Goal: Find specific fact: Find specific fact

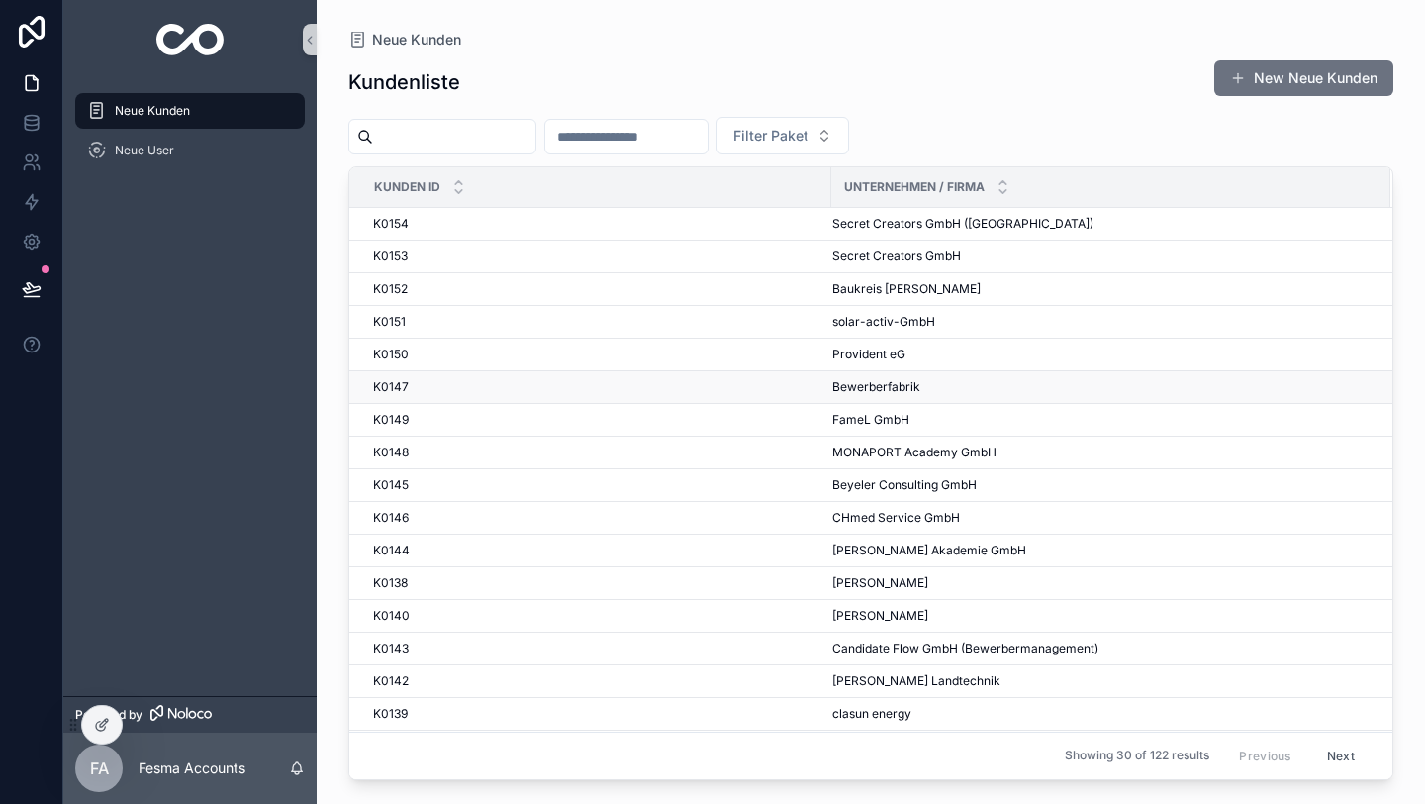
click at [464, 384] on div "K0147 K0147" at bounding box center [596, 387] width 446 height 16
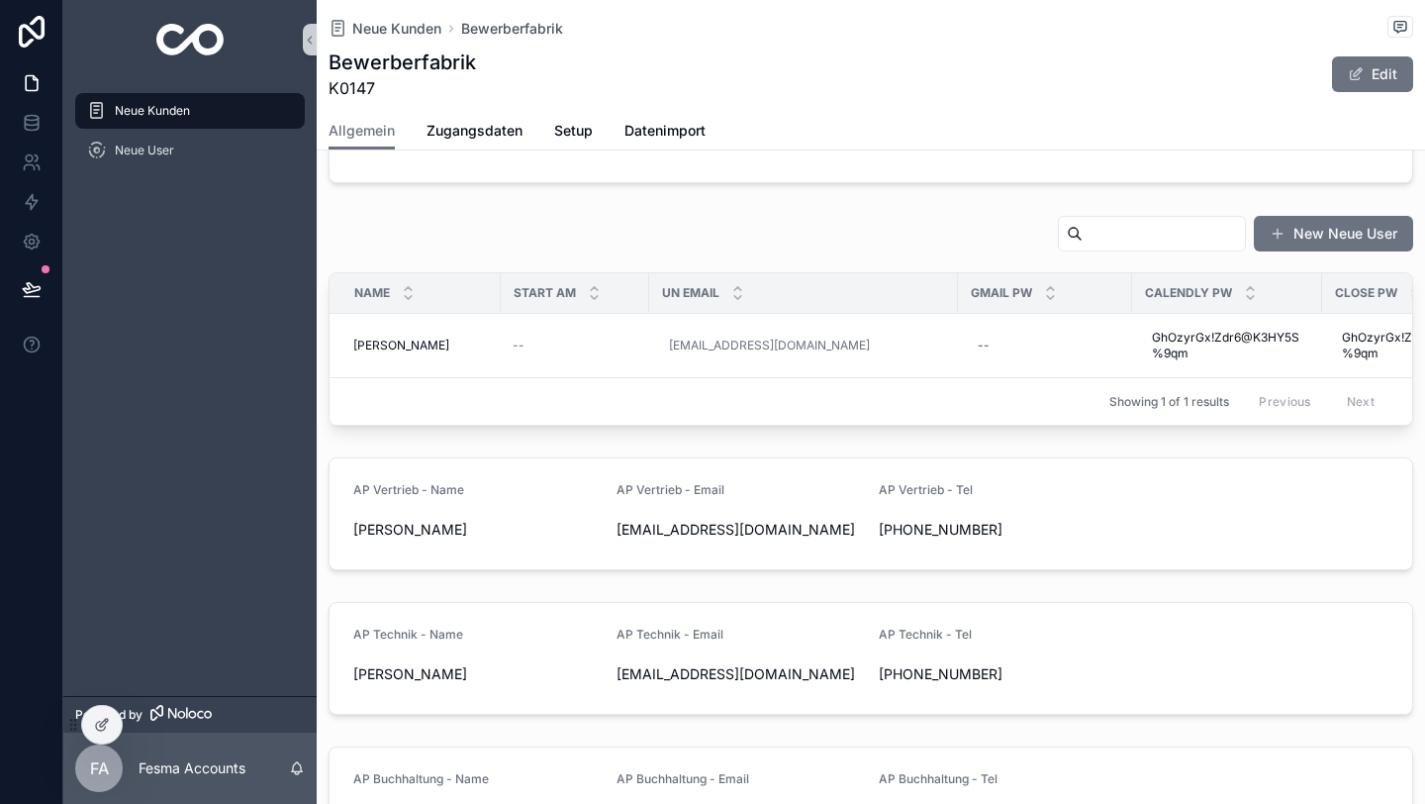
scroll to position [1357, 0]
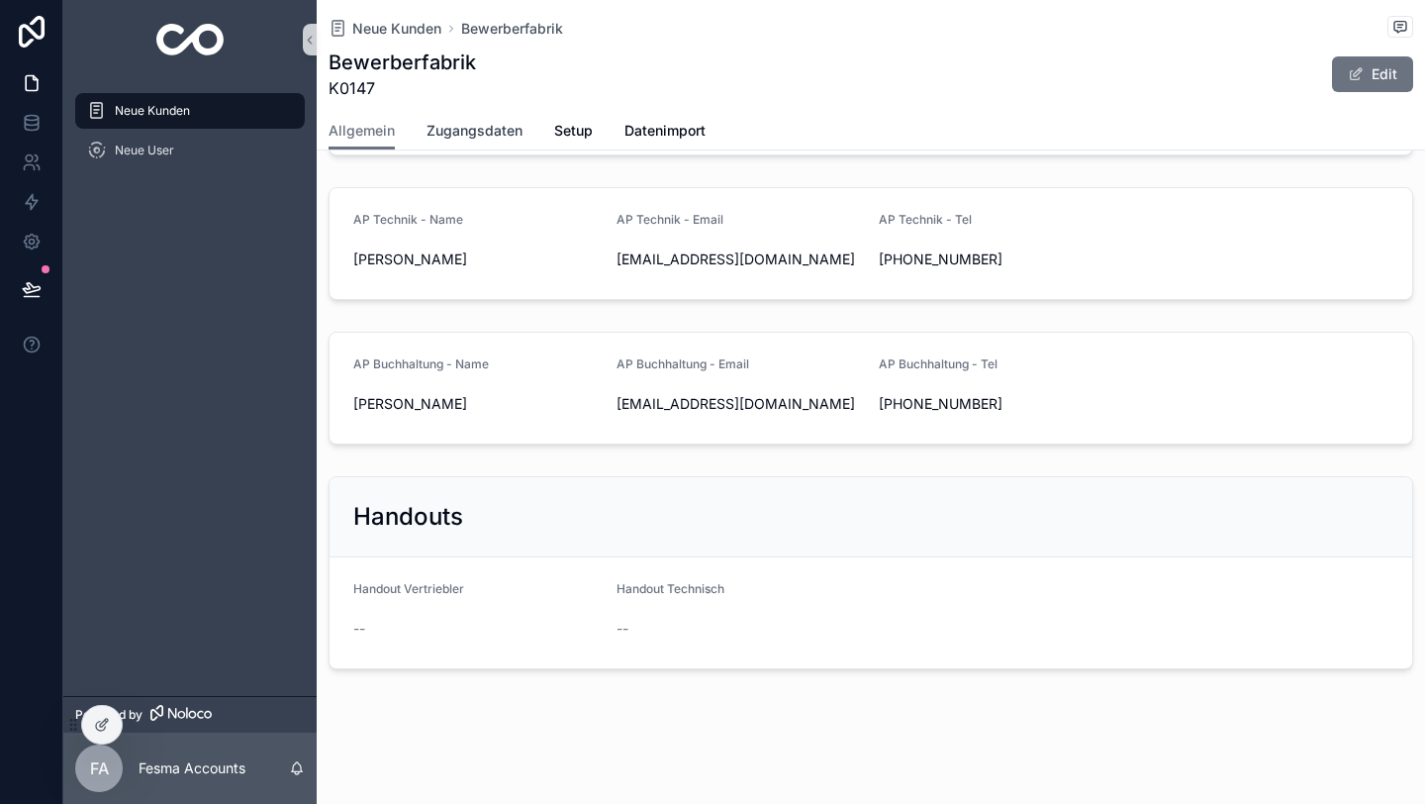
click at [457, 138] on span "Zugangsdaten" at bounding box center [475, 131] width 96 height 20
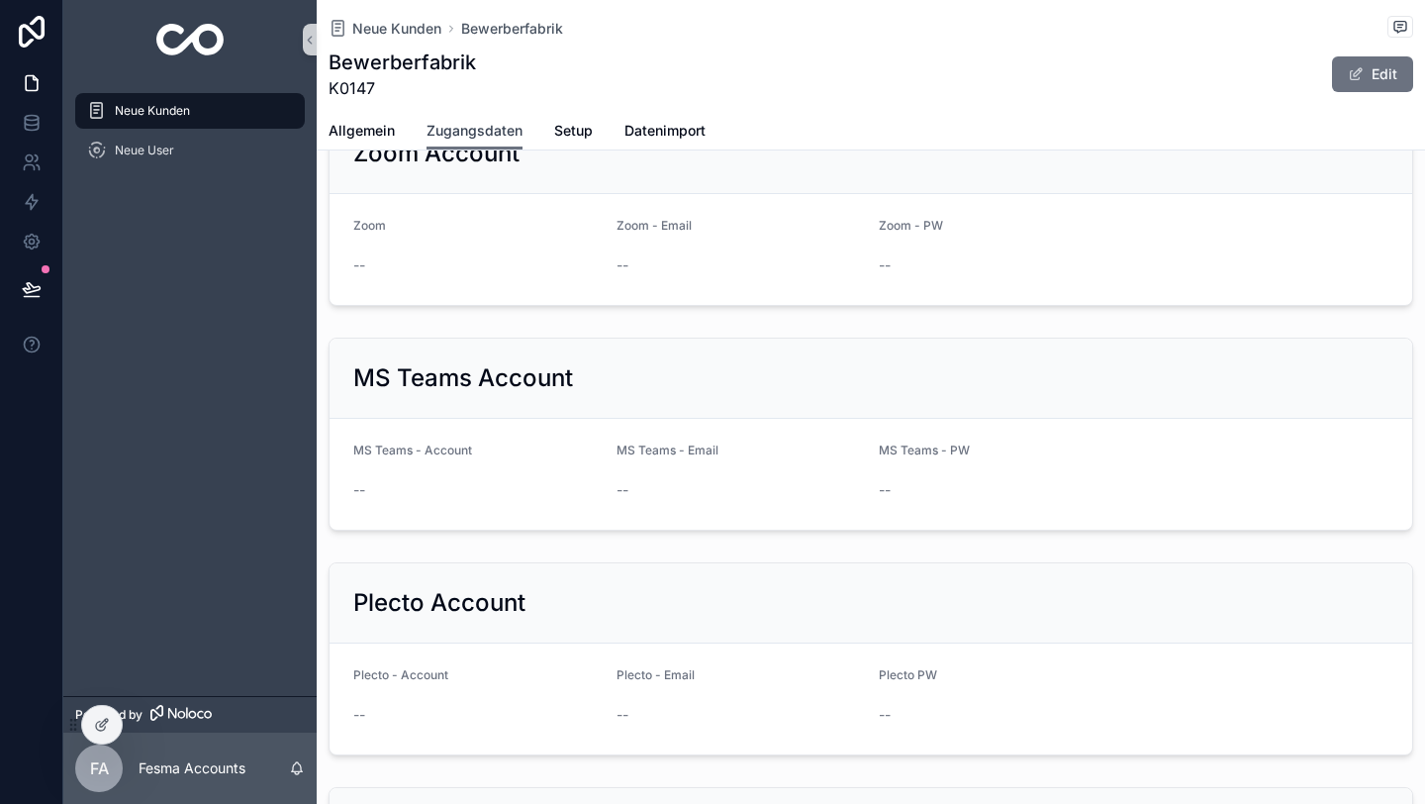
scroll to position [2082, 0]
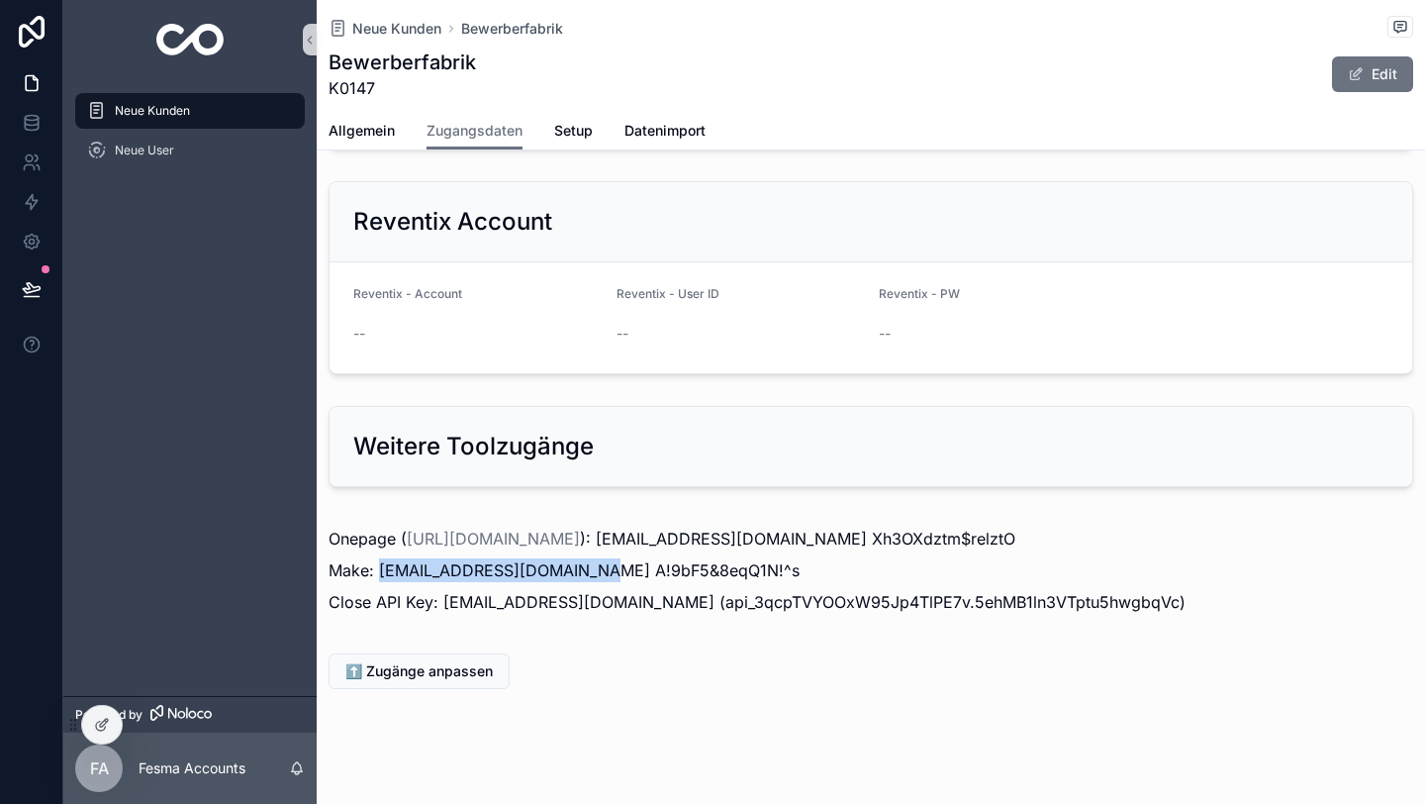
drag, startPoint x: 585, startPoint y: 550, endPoint x: 378, endPoint y: 546, distance: 206.9
click at [378, 558] on p "Make: [EMAIL_ADDRESS][DOMAIN_NAME] A!9bF5&8eqQ1N!^s" at bounding box center [871, 570] width 1085 height 24
copy p "[EMAIL_ADDRESS][DOMAIN_NAME]"
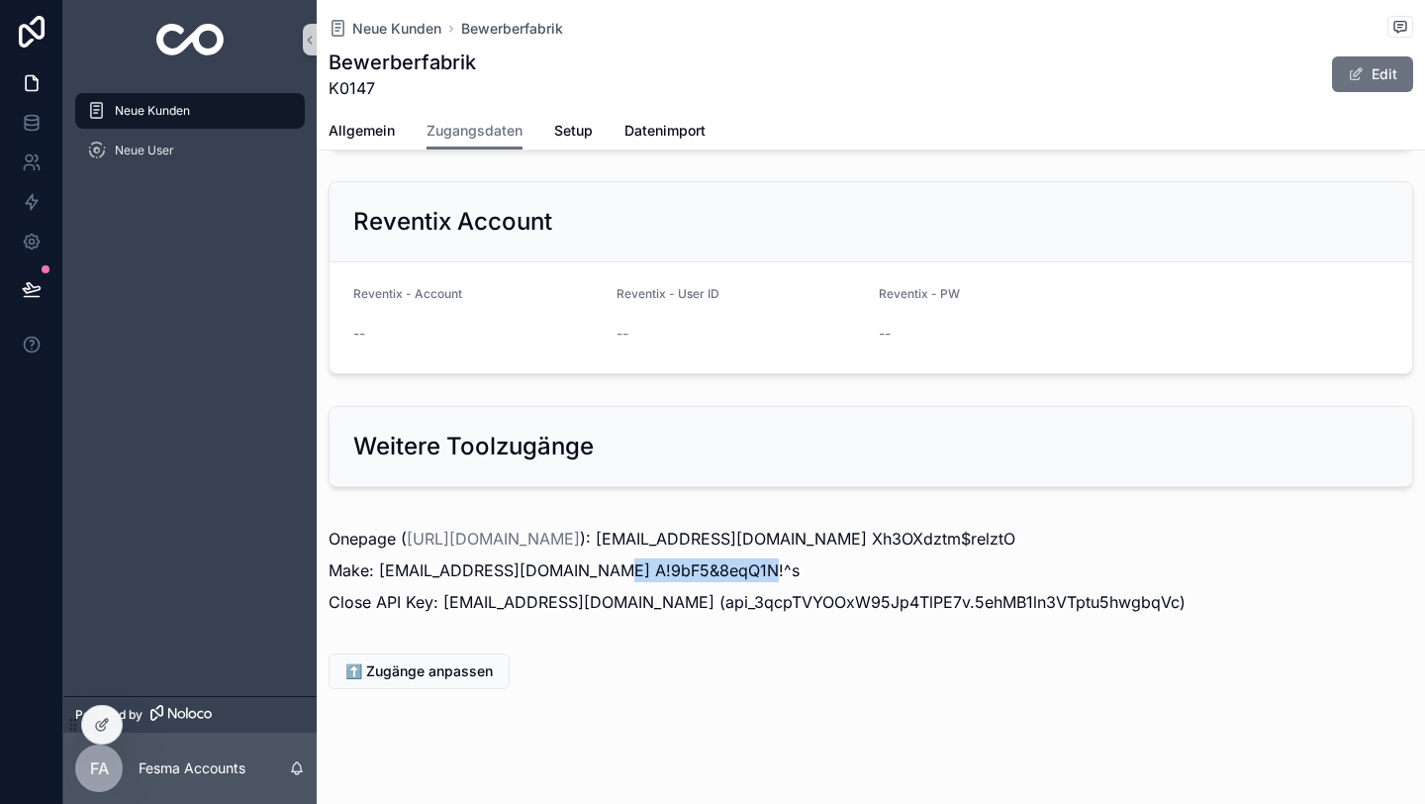
drag, startPoint x: 761, startPoint y: 561, endPoint x: 590, endPoint y: 560, distance: 171.2
click at [590, 560] on p "Make: [EMAIL_ADDRESS][DOMAIN_NAME] A!9bF5&8eqQ1N!^s" at bounding box center [871, 570] width 1085 height 24
copy p "A!9bF5&8eqQ1N!^s"
click at [735, 558] on p "Make: [EMAIL_ADDRESS][DOMAIN_NAME] A!9bF5&8eqQ1N!^s" at bounding box center [871, 570] width 1085 height 24
drag, startPoint x: 735, startPoint y: 552, endPoint x: 592, endPoint y: 550, distance: 143.5
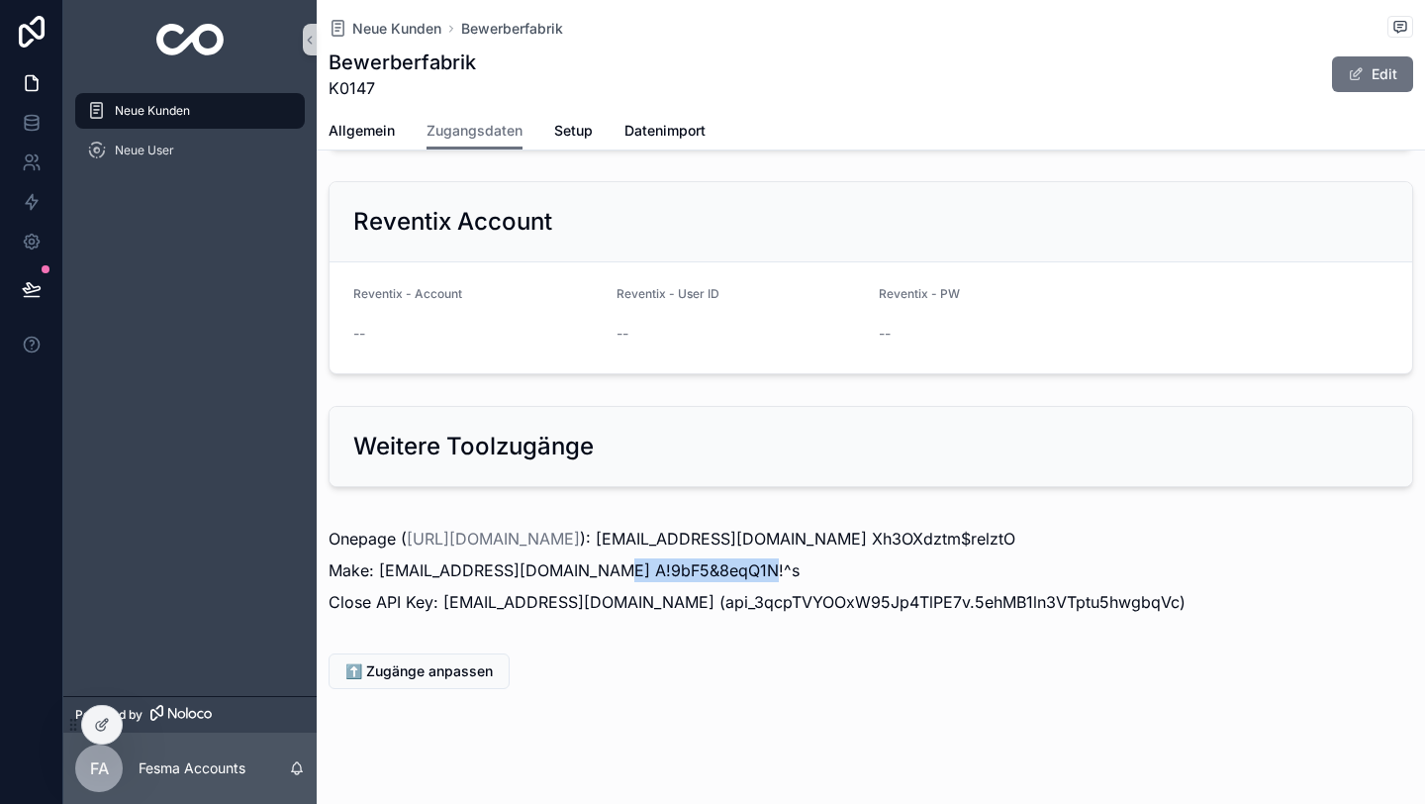
click at [592, 558] on p "Make: [EMAIL_ADDRESS][DOMAIN_NAME] A!9bF5&8eqQ1N!^s" at bounding box center [871, 570] width 1085 height 24
